Goal: Information Seeking & Learning: Learn about a topic

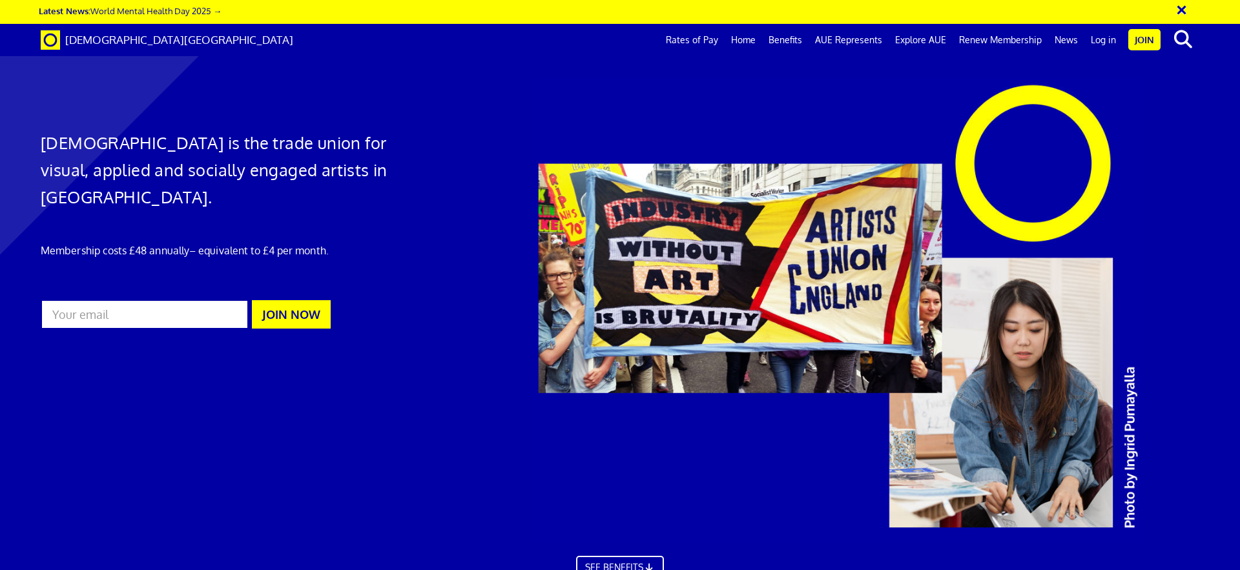
scroll to position [0, 20]
click at [691, 37] on link "Rates of Pay" at bounding box center [692, 40] width 65 height 32
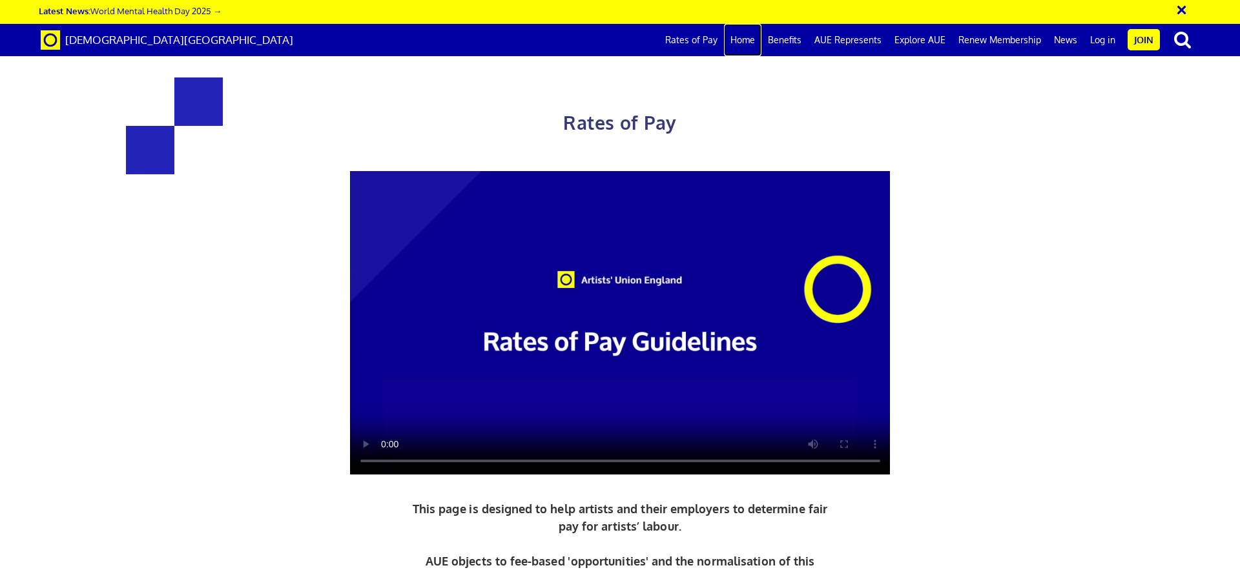
click at [739, 39] on link "Home" at bounding box center [742, 40] width 37 height 32
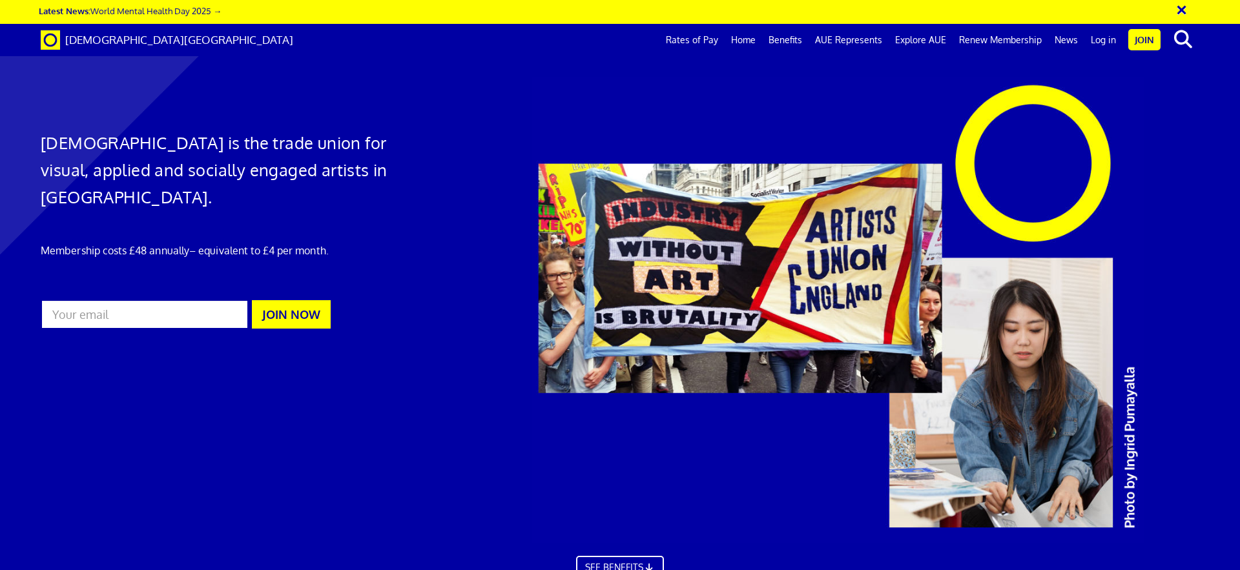
scroll to position [0, 20]
click at [788, 36] on link "Benefits" at bounding box center [785, 40] width 47 height 32
click at [841, 36] on link "AUE Represents" at bounding box center [849, 40] width 80 height 32
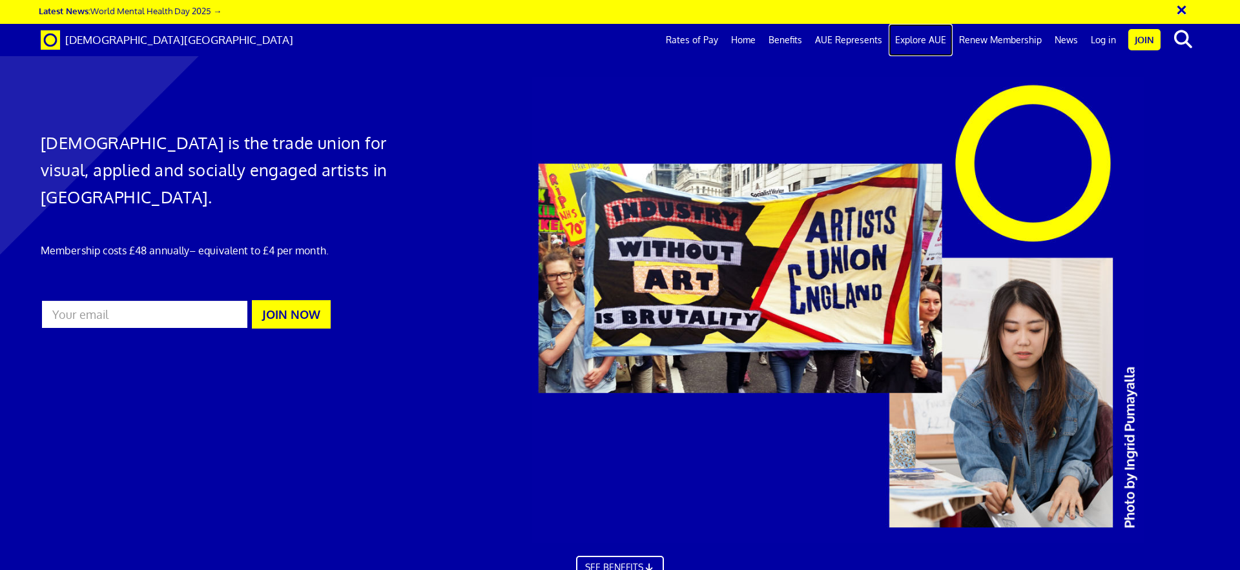
click at [923, 38] on link "Explore AUE" at bounding box center [921, 40] width 64 height 32
click at [846, 36] on link "AUE Represents" at bounding box center [849, 40] width 80 height 32
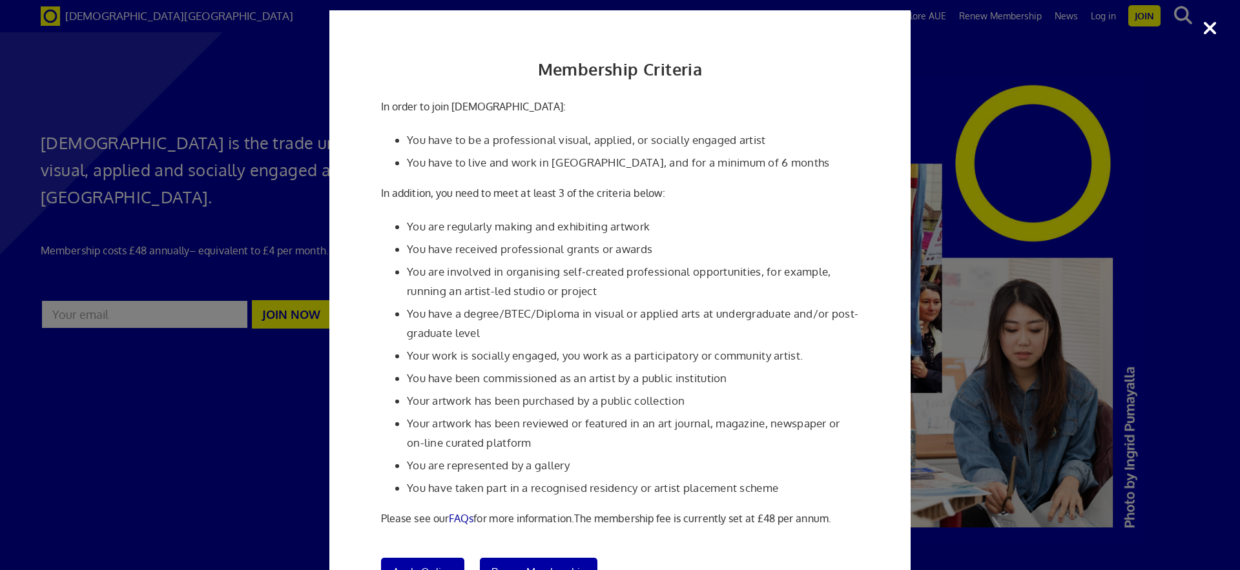
scroll to position [8, 0]
click at [1131, 297] on div "Membership Criteria In order to join Artists' Union England: You have to be a p…" at bounding box center [620, 285] width 1240 height 570
